Goal: Information Seeking & Learning: Learn about a topic

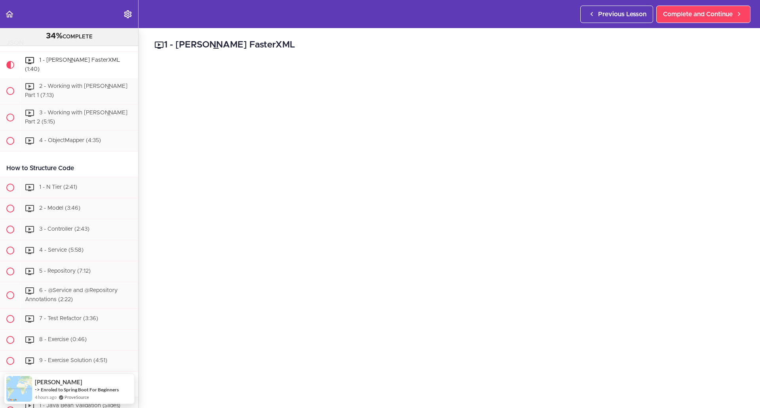
scroll to position [1330, 0]
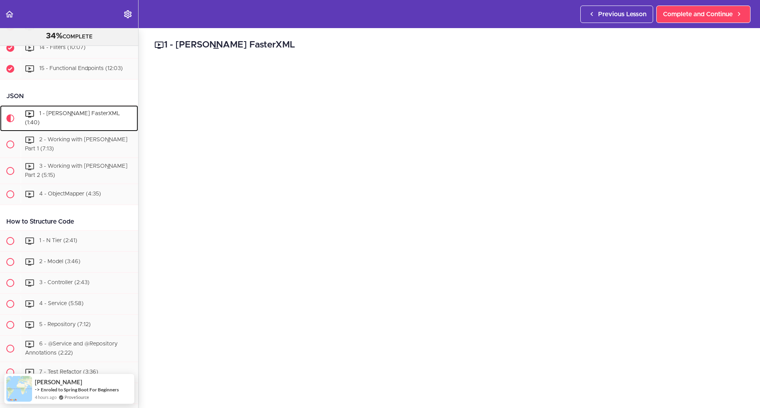
click at [69, 126] on span "1 - [PERSON_NAME] FasterXML (1:40)" at bounding box center [72, 118] width 95 height 15
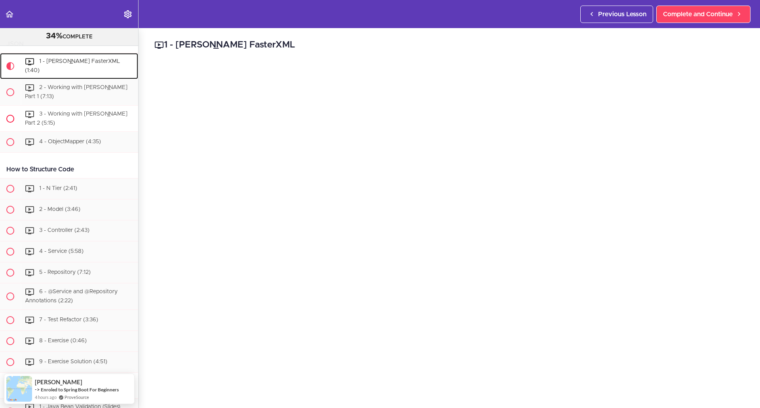
scroll to position [1399, 0]
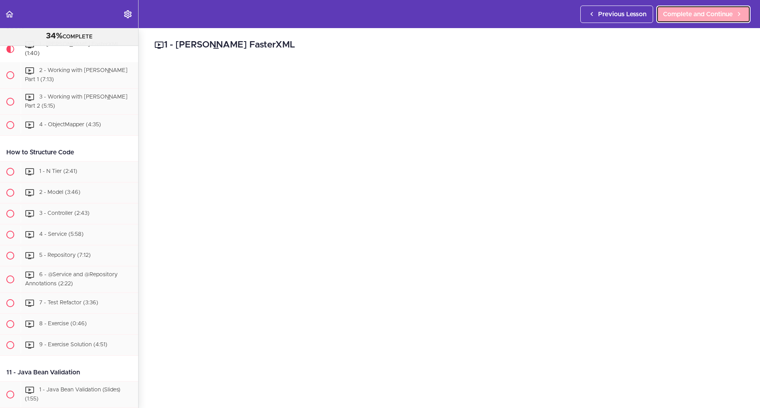
click at [700, 19] on link "Complete and Continue" at bounding box center [703, 14] width 94 height 17
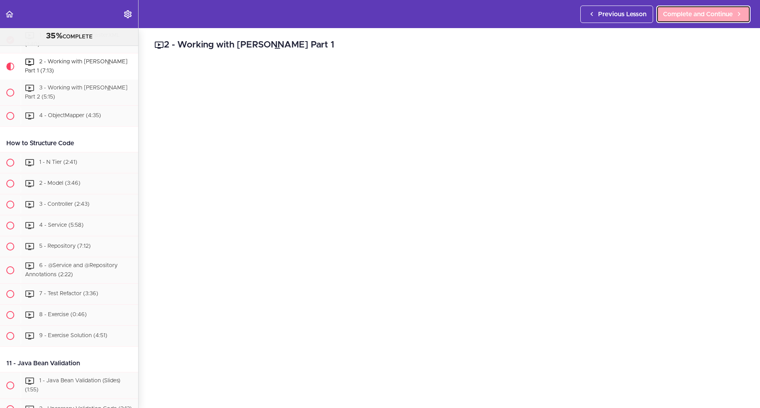
scroll to position [1420, 0]
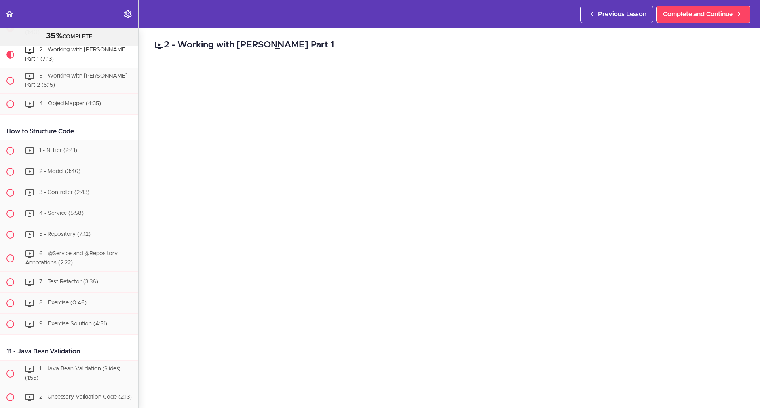
click at [682, 28] on div "Previous Lesson Complete and Continue" at bounding box center [666, 14] width 173 height 28
click at [687, 21] on link "Complete and Continue" at bounding box center [703, 14] width 94 height 17
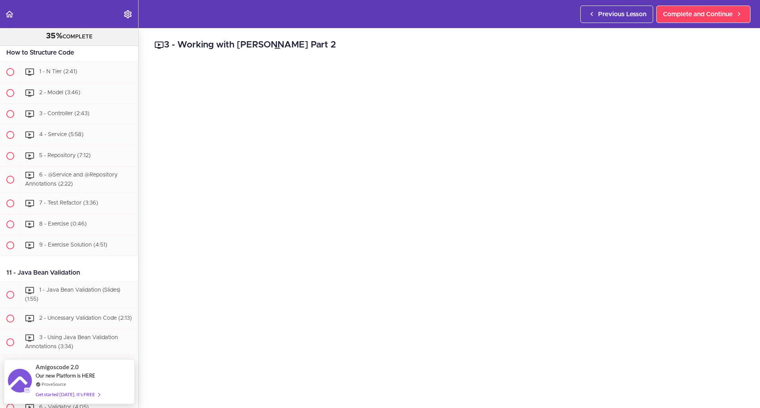
scroll to position [1525, 0]
